Goal: Task Accomplishment & Management: Manage account settings

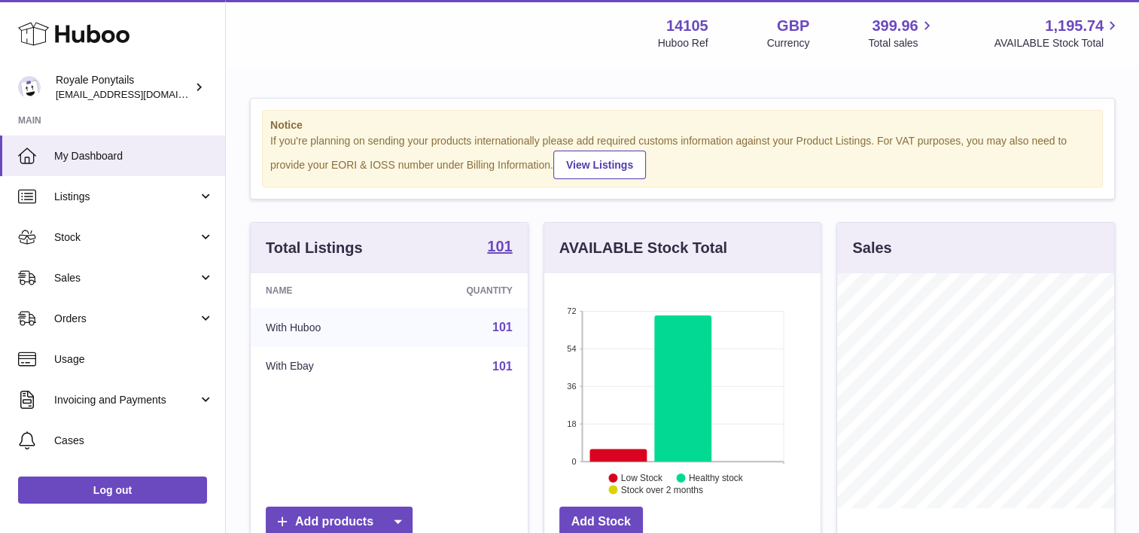
scroll to position [235, 277]
click at [105, 199] on span "Listings" at bounding box center [126, 197] width 144 height 14
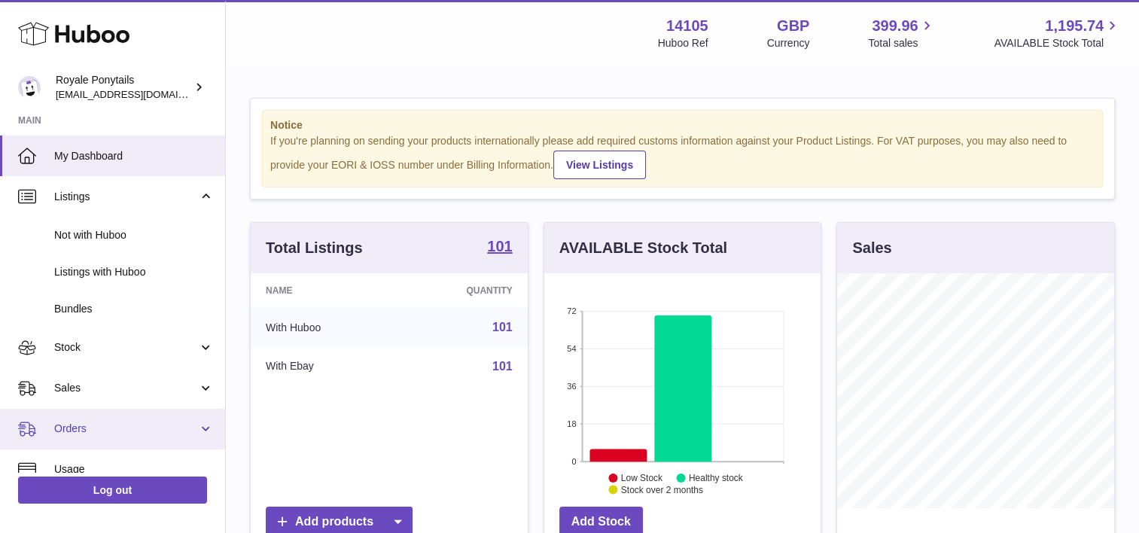
click at [102, 428] on span "Orders" at bounding box center [126, 429] width 144 height 14
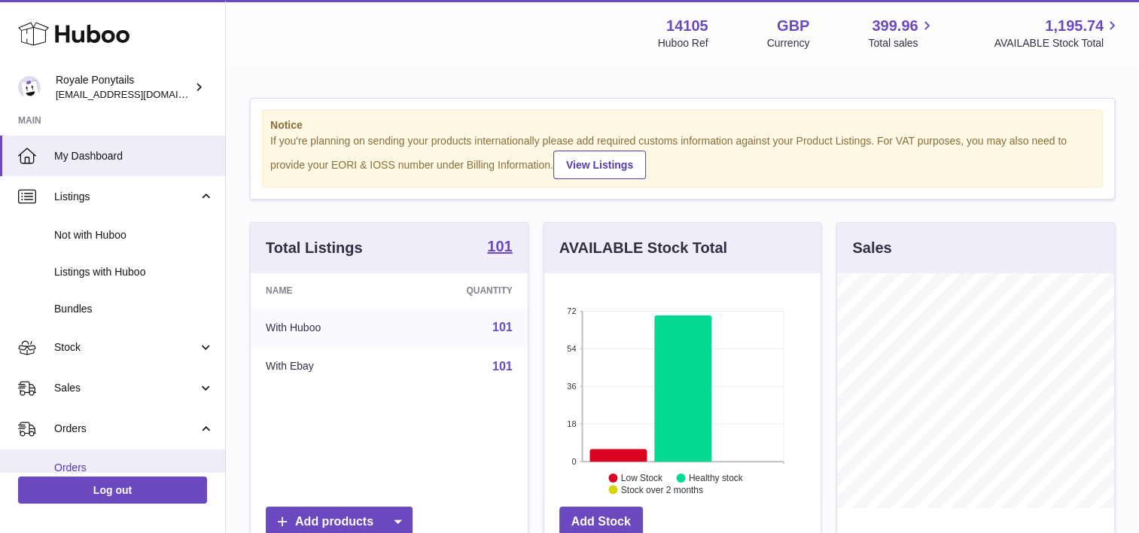
click at [72, 462] on span "Orders" at bounding box center [134, 468] width 160 height 14
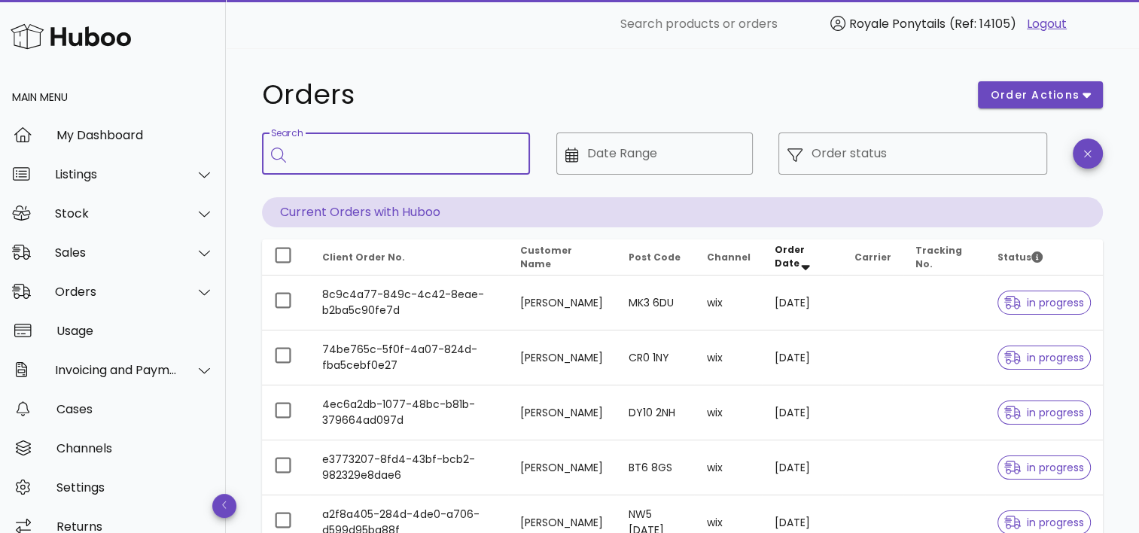
click at [417, 149] on input "Search" at bounding box center [406, 154] width 223 height 24
type input "*******"
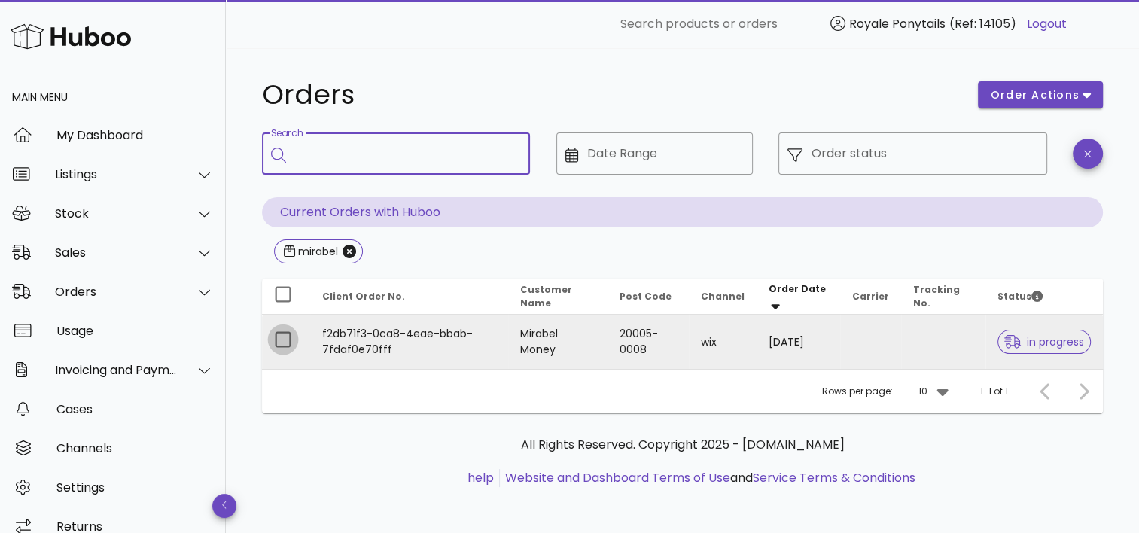
click at [281, 335] on div at bounding box center [283, 340] width 26 height 26
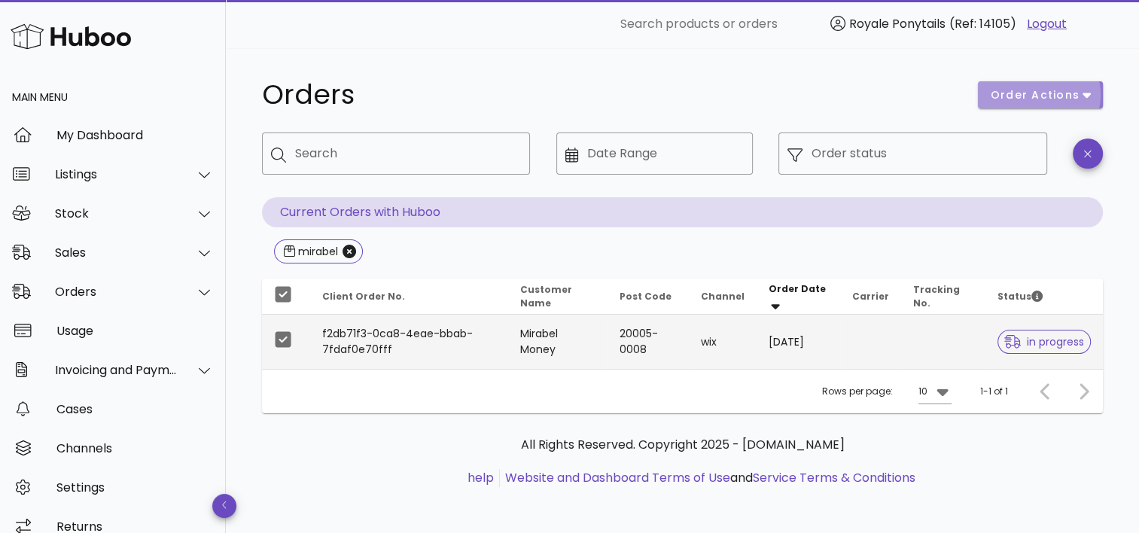
click at [1068, 92] on span "order actions" at bounding box center [1035, 95] width 90 height 16
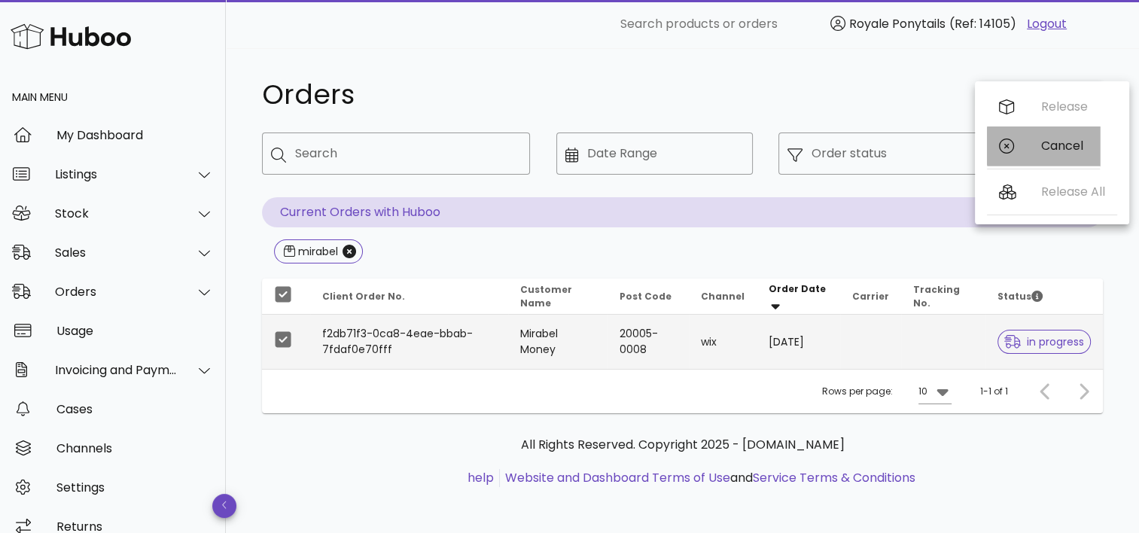
click at [1033, 147] on div "Cancel" at bounding box center [1043, 145] width 113 height 39
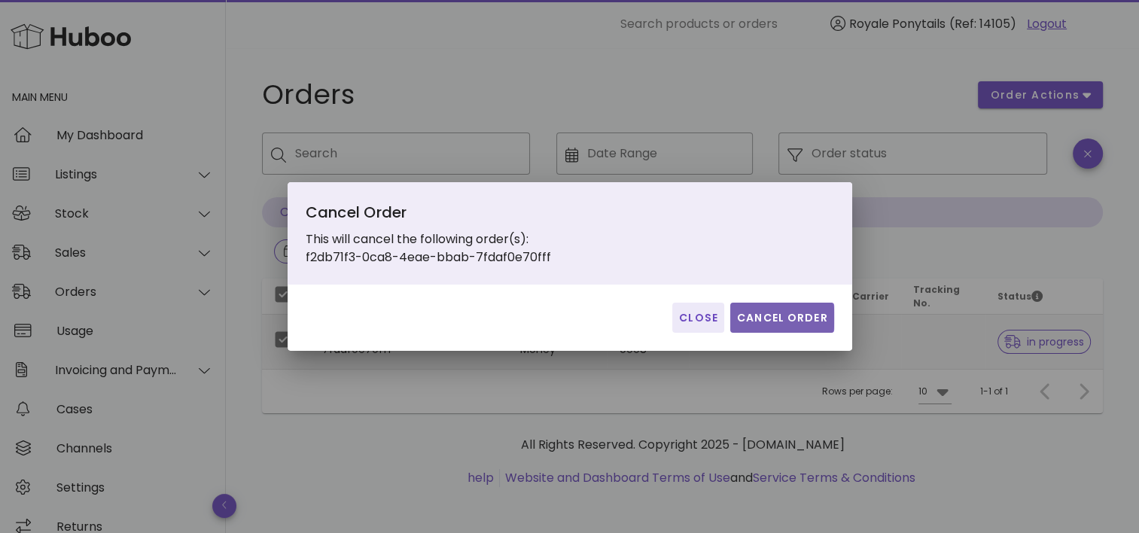
click at [773, 327] on button "Cancel Order" at bounding box center [782, 318] width 104 height 30
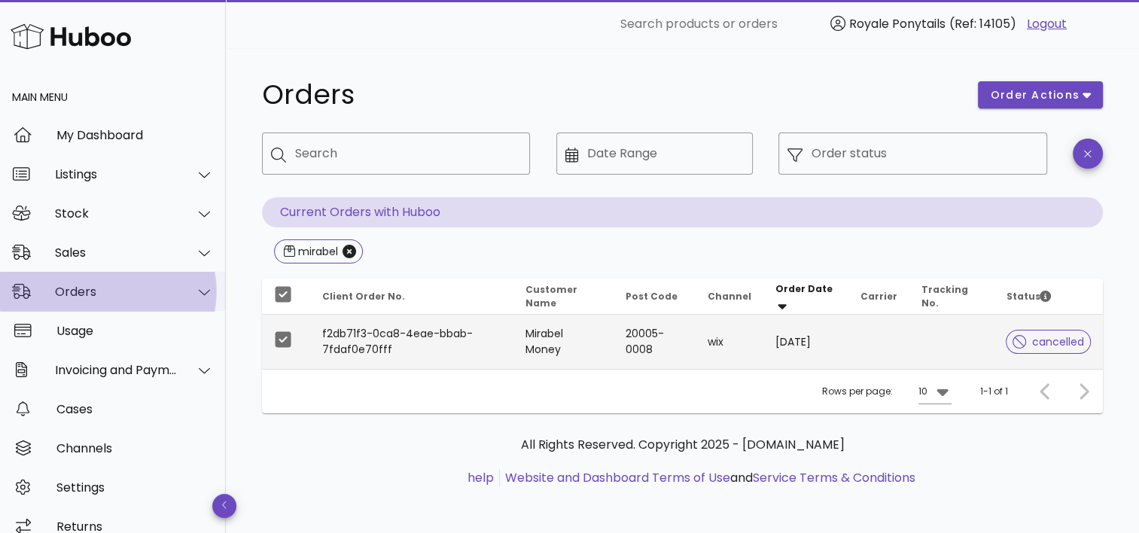
click at [73, 273] on div "Orders" at bounding box center [113, 291] width 226 height 39
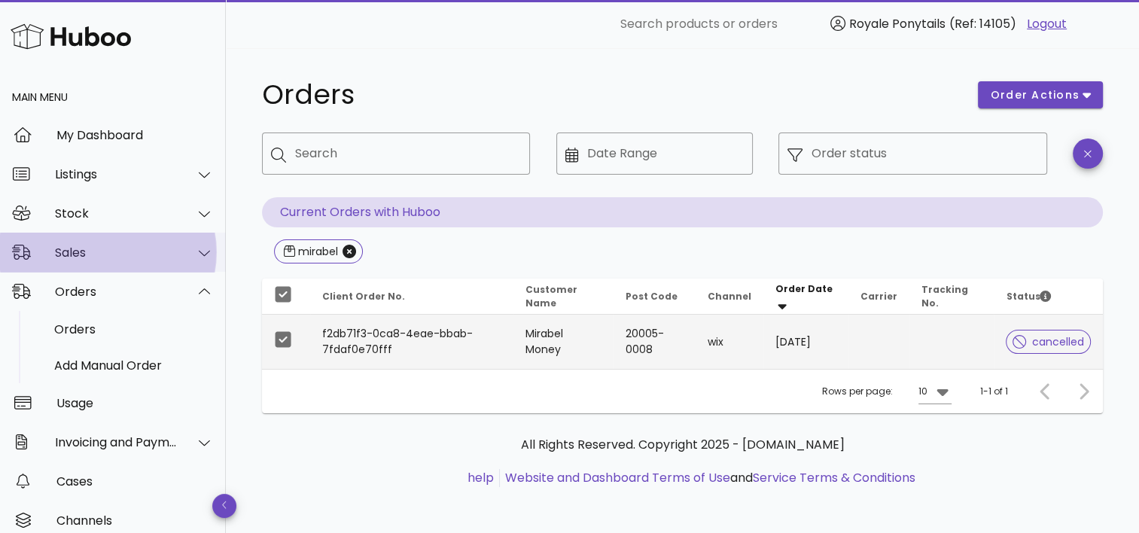
click at [67, 253] on div "Sales" at bounding box center [116, 252] width 123 height 14
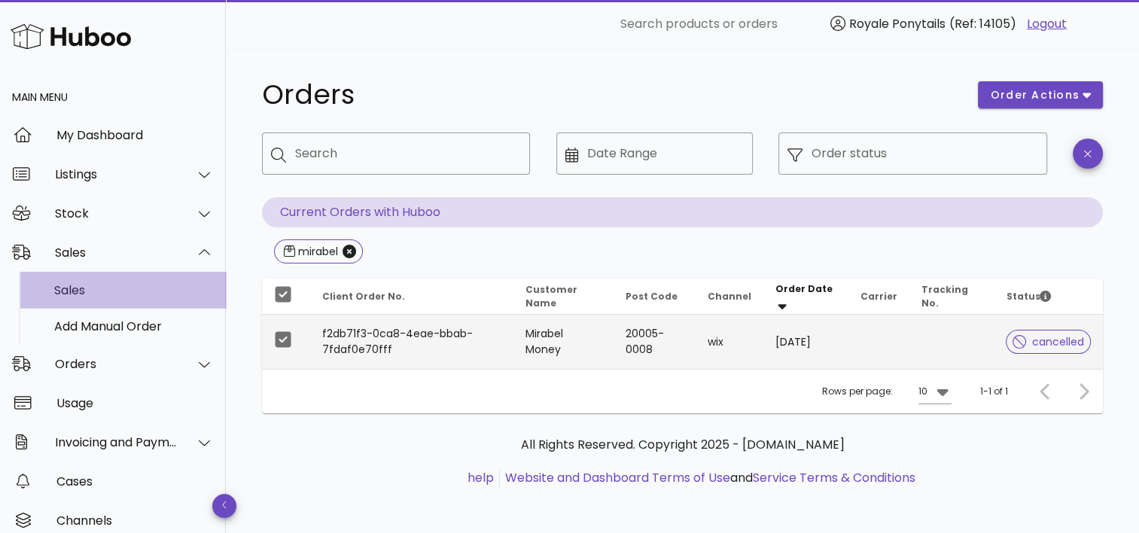
click at [56, 294] on div "Sales" at bounding box center [134, 290] width 160 height 14
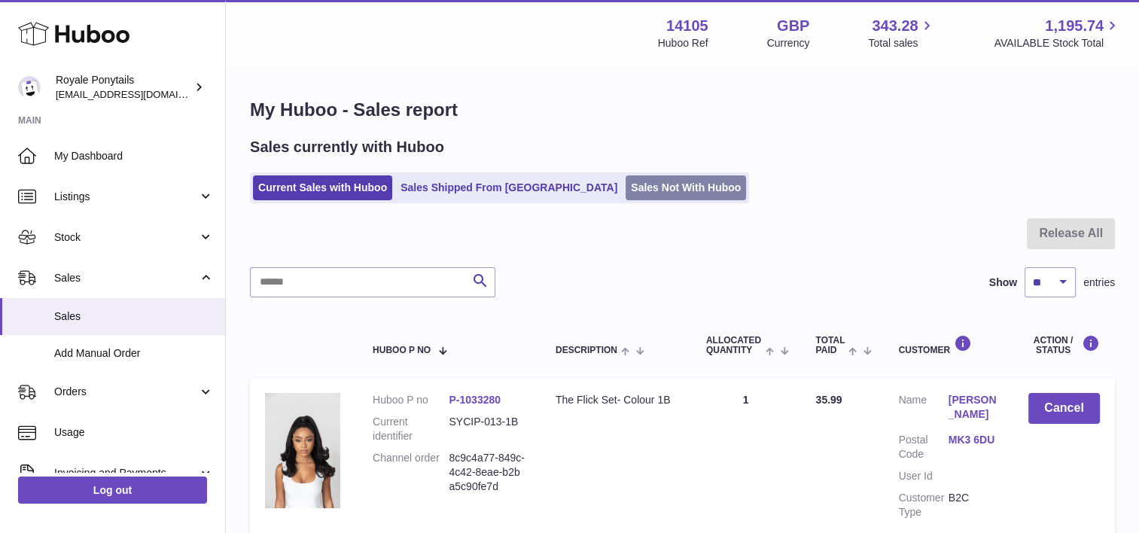
click at [626, 190] on link "Sales Not With Huboo" at bounding box center [686, 187] width 120 height 25
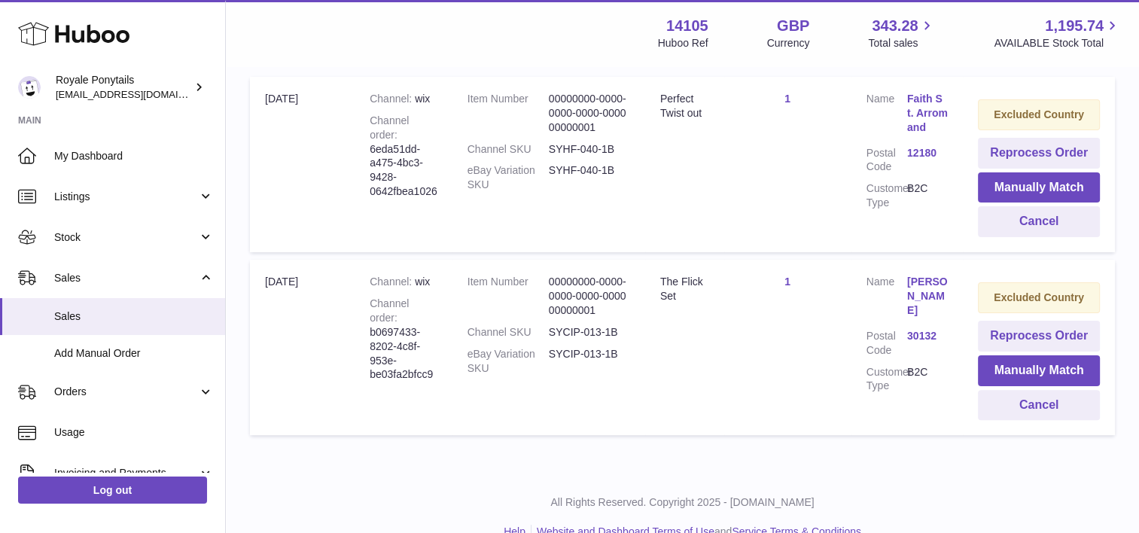
scroll to position [327, 0]
click at [1024, 401] on button "Cancel" at bounding box center [1039, 403] width 122 height 31
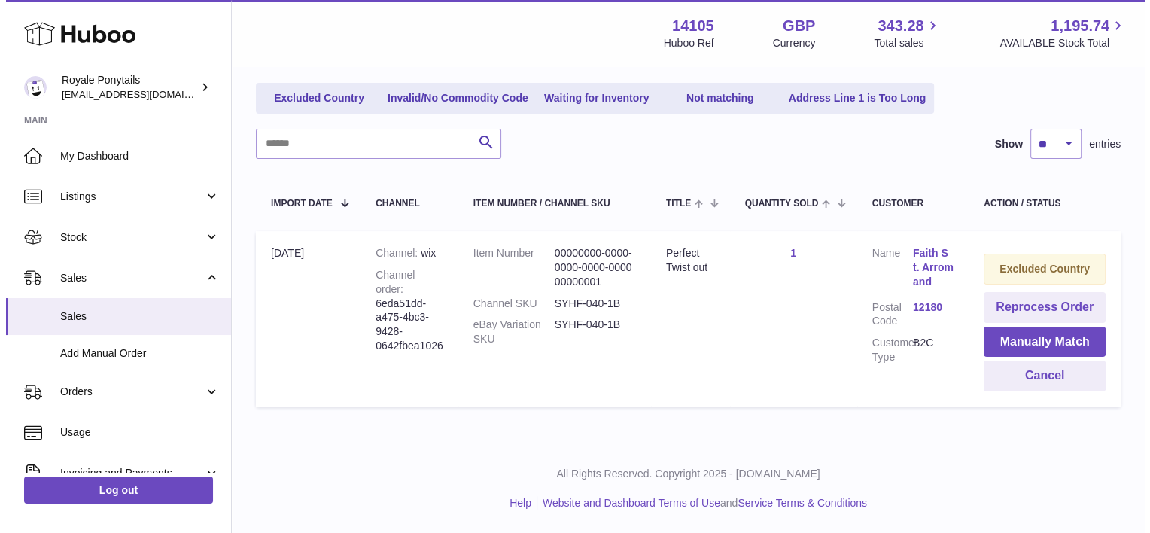
scroll to position [169, 0]
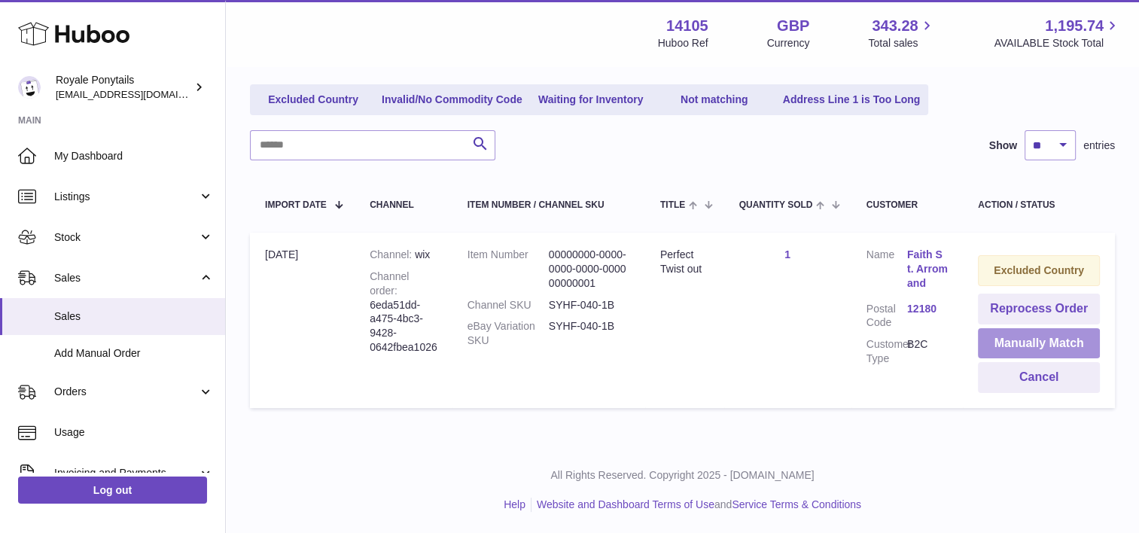
click at [1021, 342] on button "Manually Match" at bounding box center [1039, 343] width 122 height 31
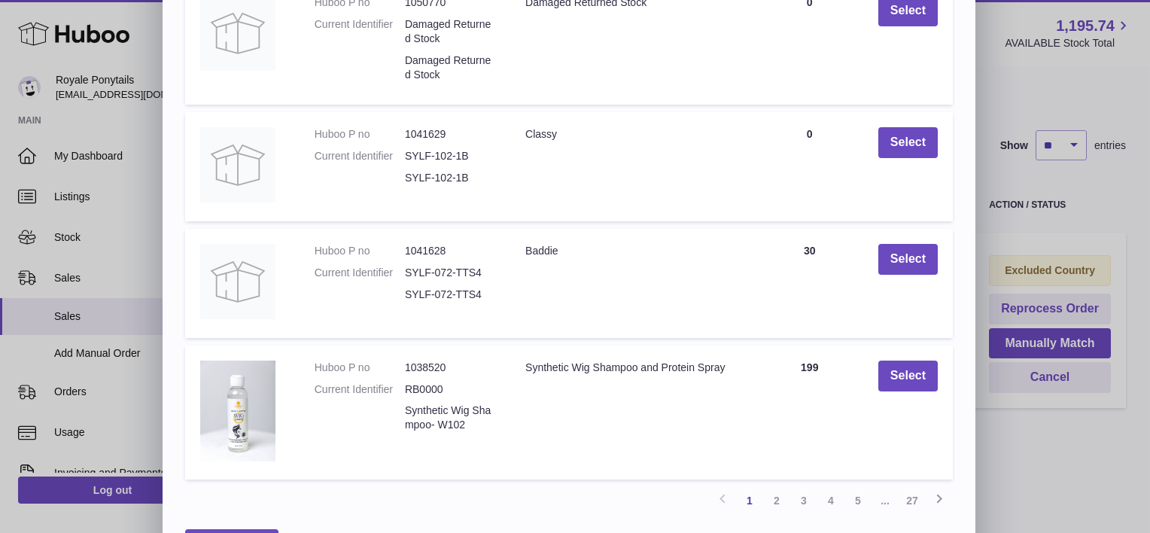
scroll to position [364, 0]
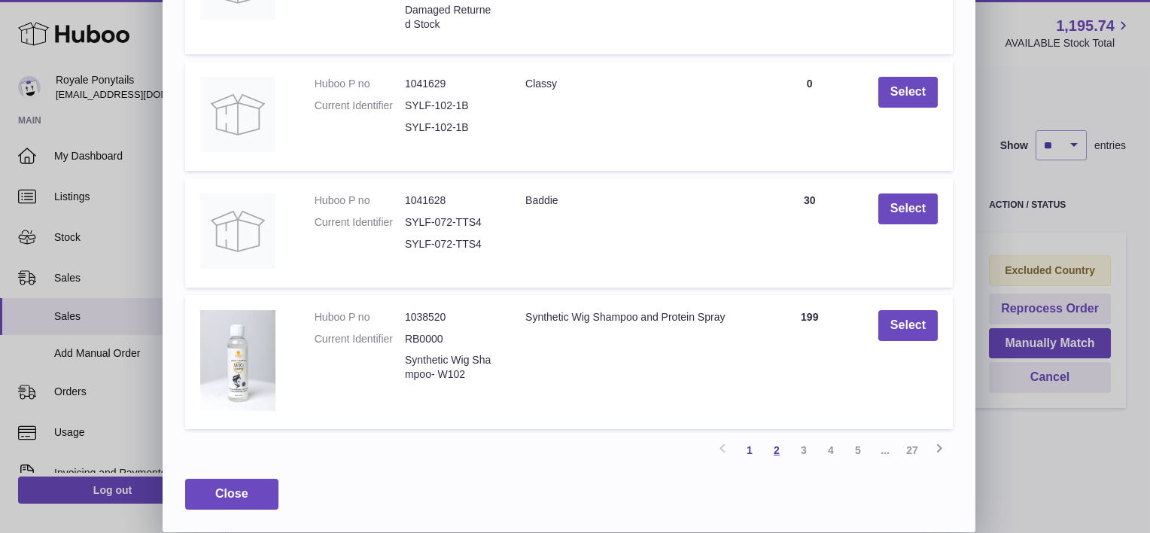
click at [780, 453] on link "2" at bounding box center [776, 450] width 27 height 27
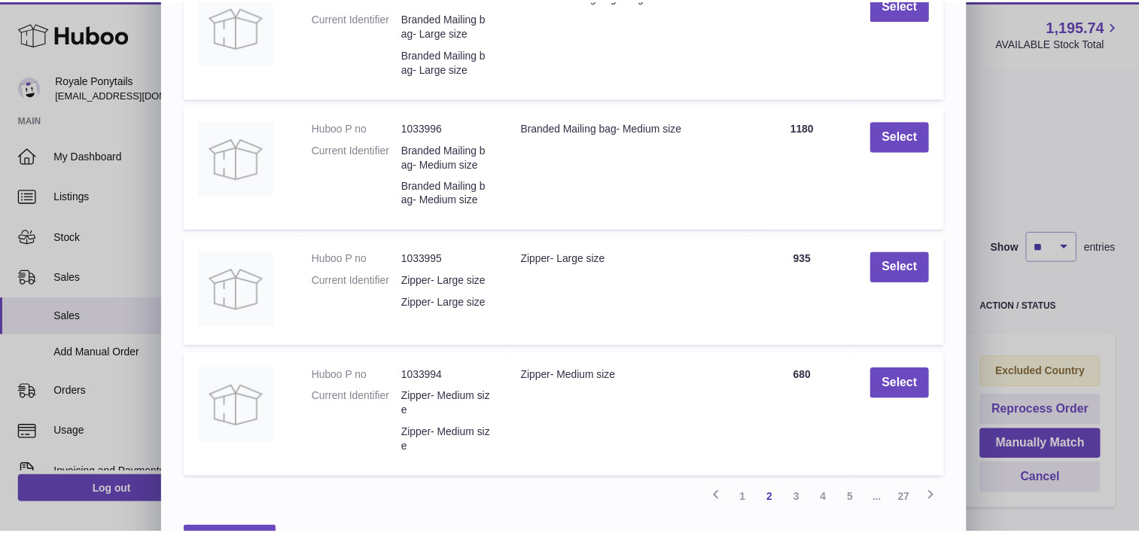
scroll to position [327, 0]
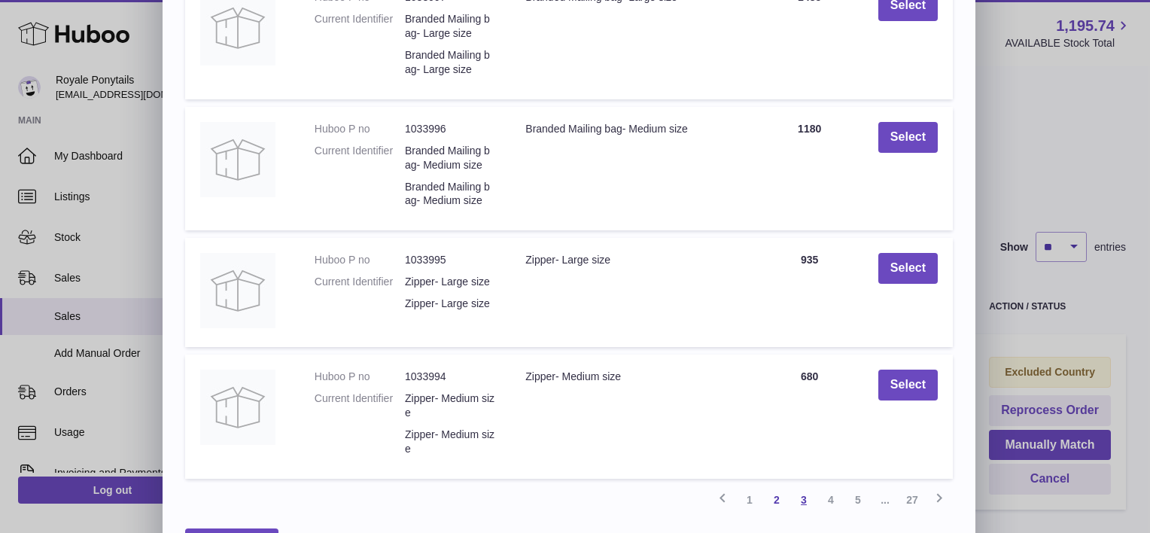
click at [803, 489] on link "3" at bounding box center [804, 499] width 27 height 27
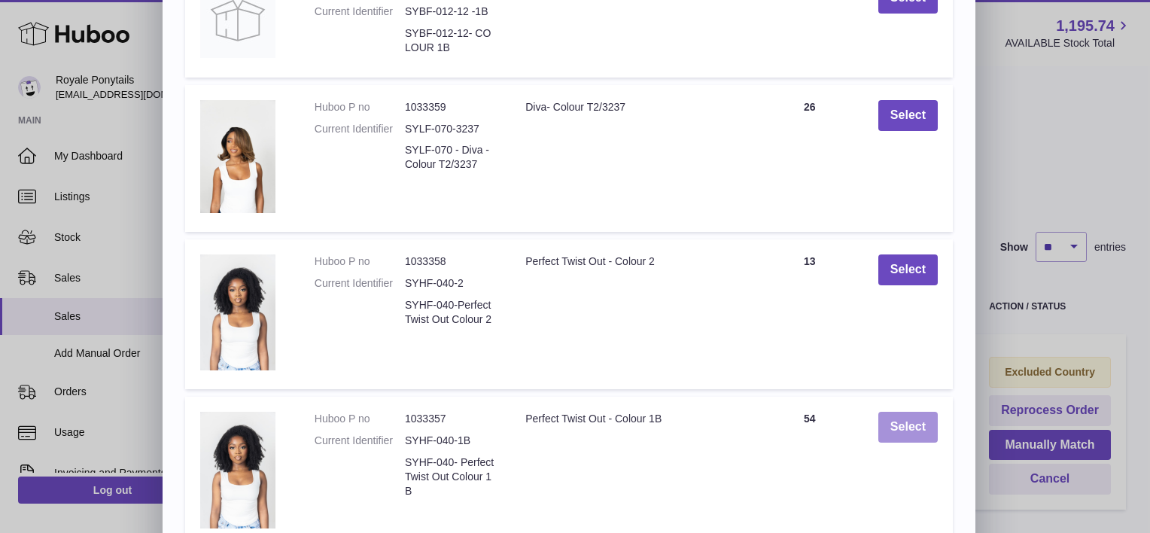
click at [909, 428] on button "Select" at bounding box center [908, 427] width 59 height 31
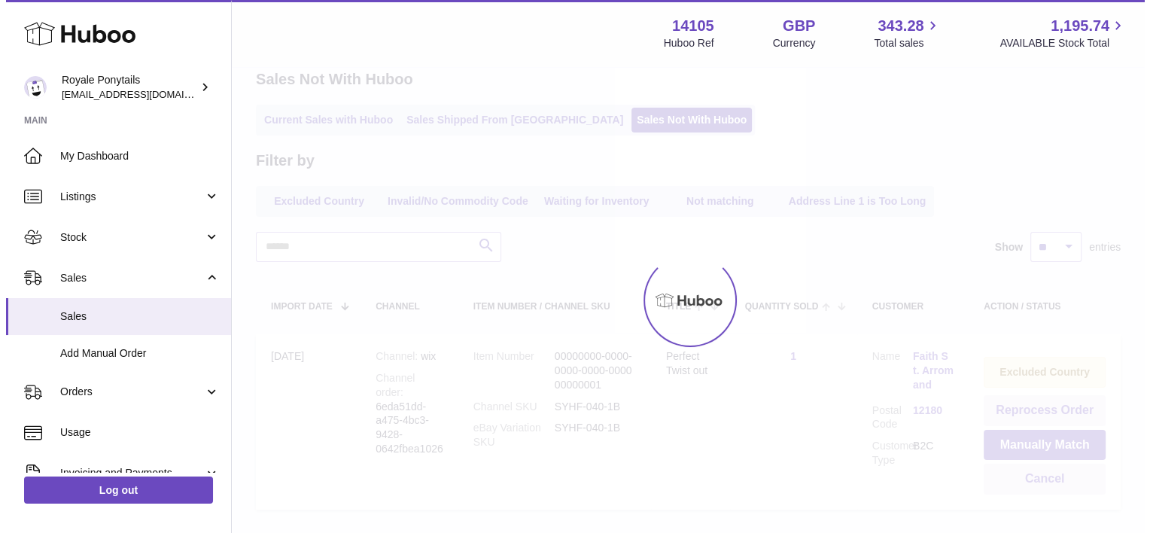
scroll to position [0, 0]
